Goal: Transaction & Acquisition: Purchase product/service

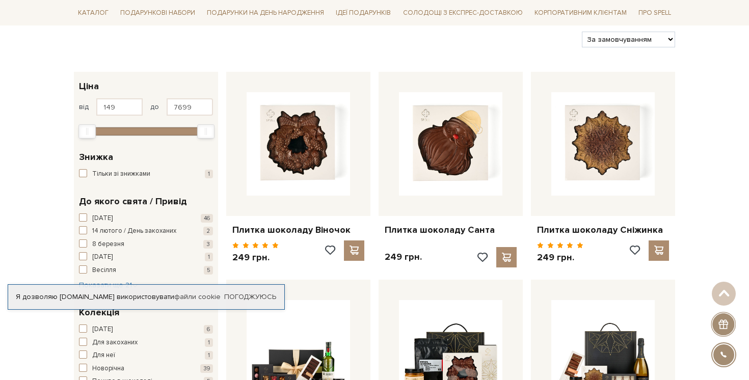
scroll to position [126, 0]
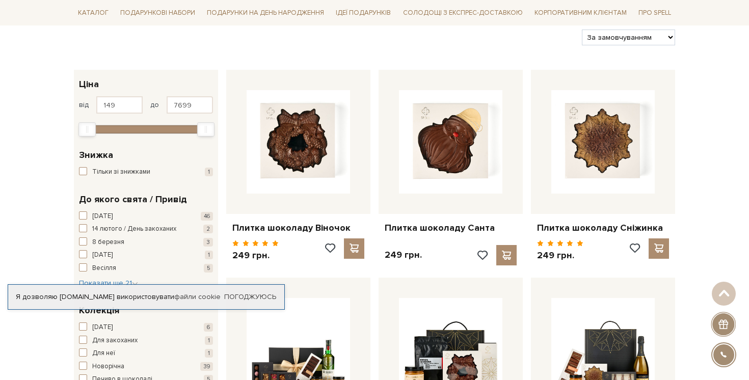
click at [627, 40] on select "За замовчуванням За Ціною (зростання) За Ціною (зменшення) Новинки За популярні…" at bounding box center [628, 38] width 93 height 16
select select "https://spellchocolate.com/our-productions/novij-rik-2026/?sort=p.price&order=A…"
click at [582, 30] on select "За замовчуванням За Ціною (зростання) За Ціною (зменшення) Новинки За популярні…" at bounding box center [628, 38] width 93 height 16
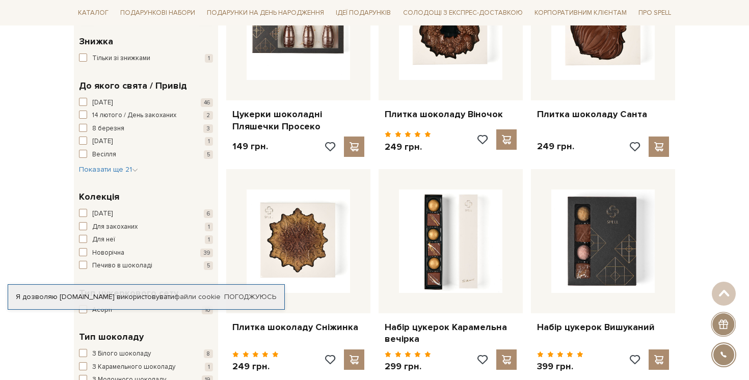
scroll to position [141, 0]
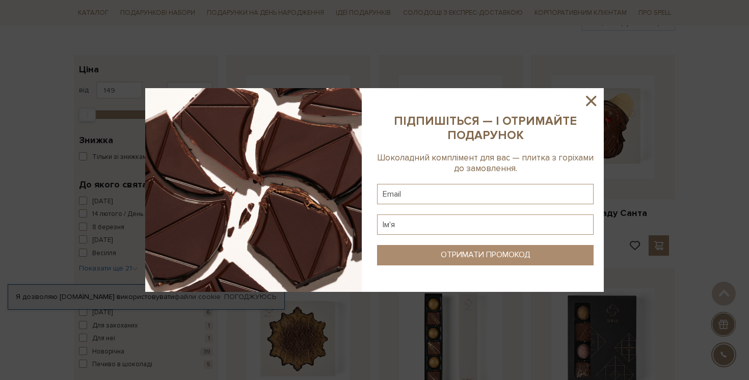
click at [595, 100] on icon at bounding box center [590, 100] width 17 height 17
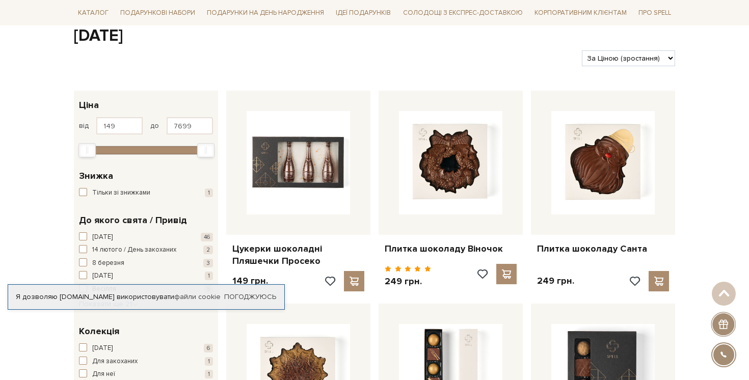
scroll to position [0, 0]
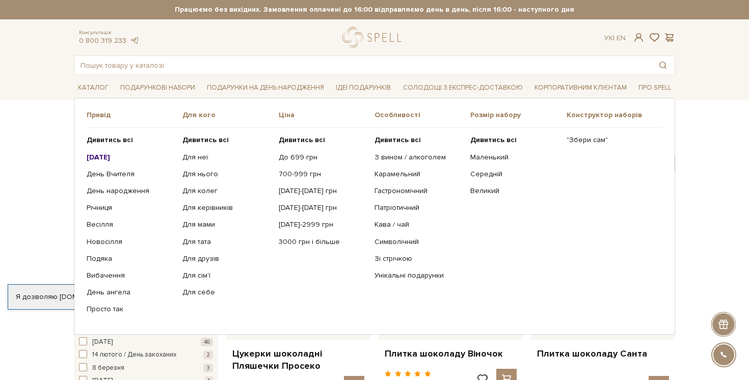
click at [110, 155] on b "[DATE]" at bounding box center [98, 157] width 23 height 9
